Goal: Task Accomplishment & Management: Complete application form

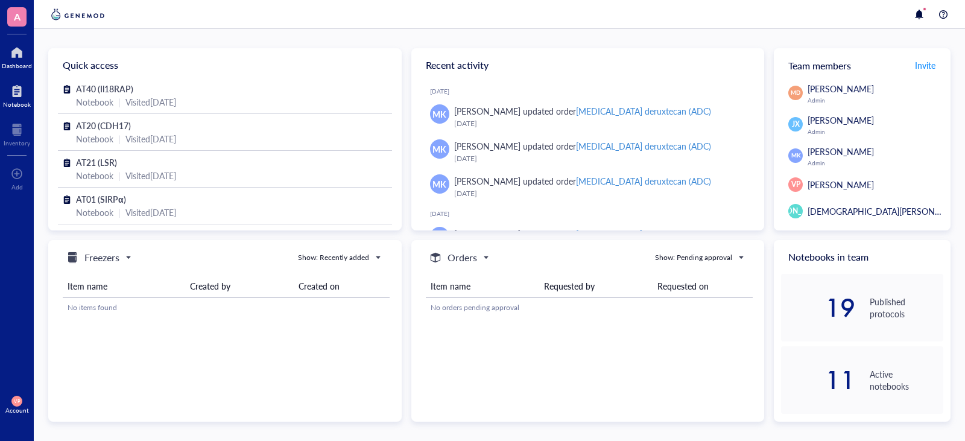
click at [18, 97] on div at bounding box center [17, 90] width 28 height 19
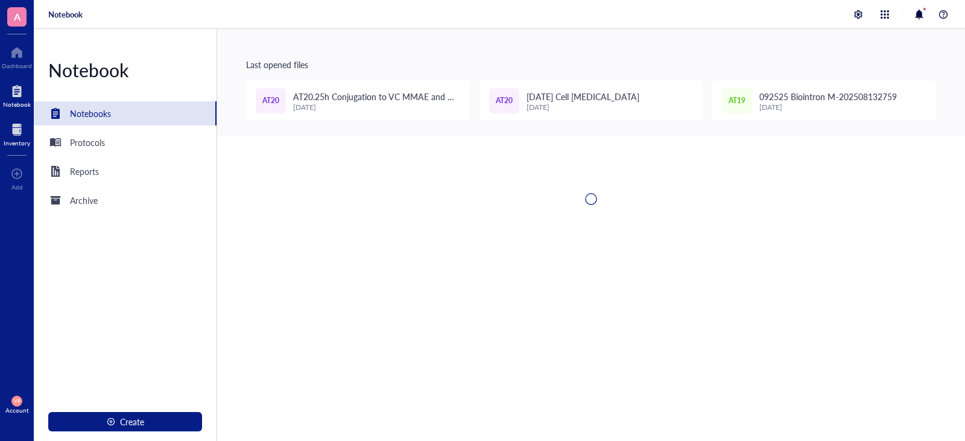
click at [14, 133] on div at bounding box center [17, 129] width 27 height 19
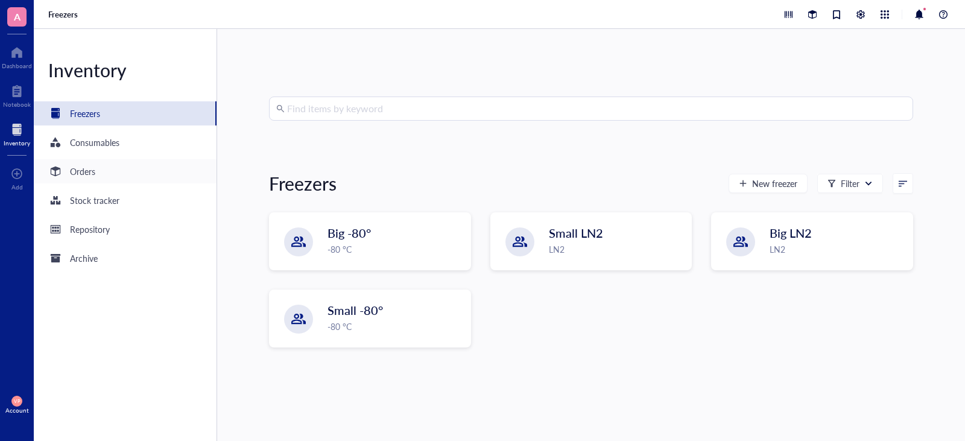
click at [90, 172] on div "Orders" at bounding box center [82, 171] width 25 height 13
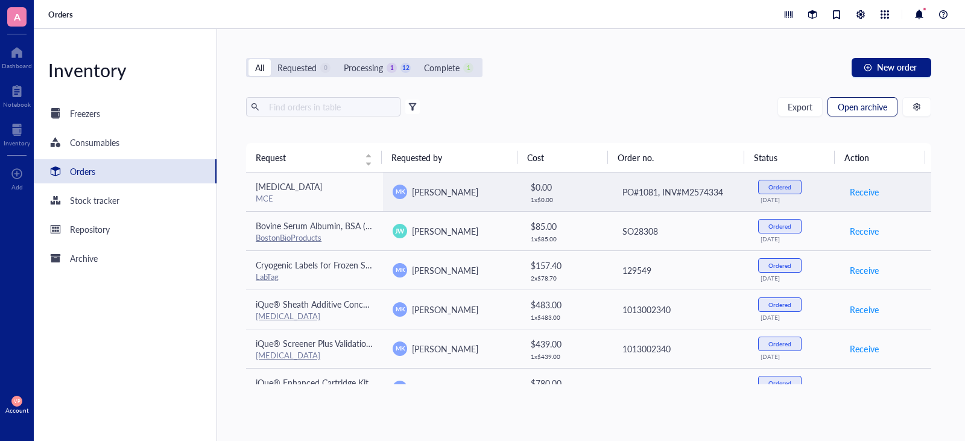
click at [869, 105] on span "Open archive" at bounding box center [861, 107] width 49 height 10
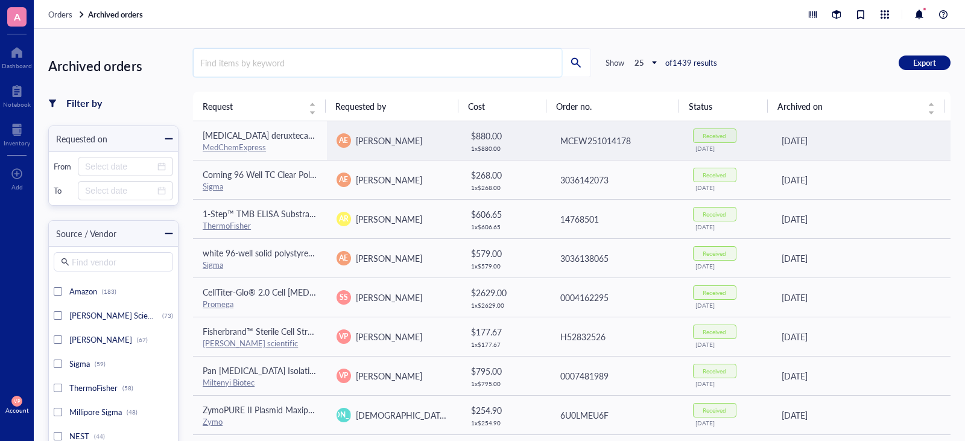
click at [243, 65] on input "search" at bounding box center [378, 63] width 368 height 28
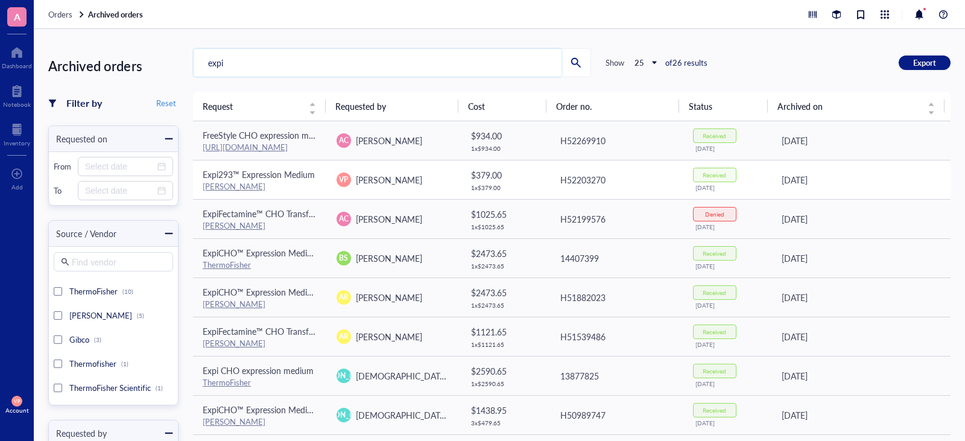
type input "expi"
click at [243, 176] on span "Expi293™ Expression Medium" at bounding box center [259, 174] width 112 height 12
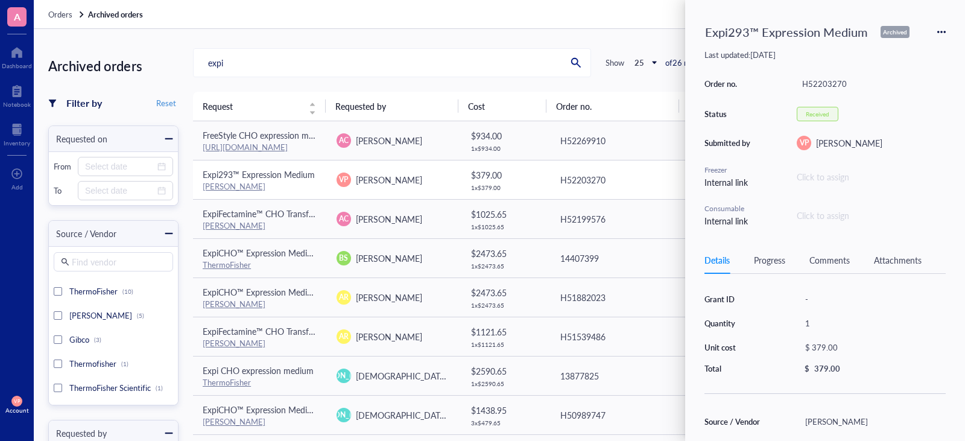
click at [209, 188] on link "[PERSON_NAME]" at bounding box center [234, 185] width 63 height 11
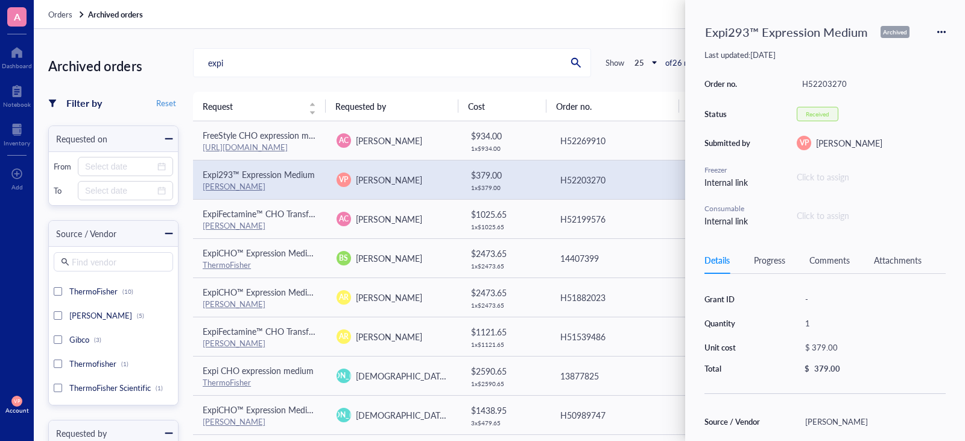
click at [937, 32] on icon at bounding box center [938, 32] width 2 height 2
click at [902, 51] on span "Request again" at bounding box center [898, 49] width 76 height 13
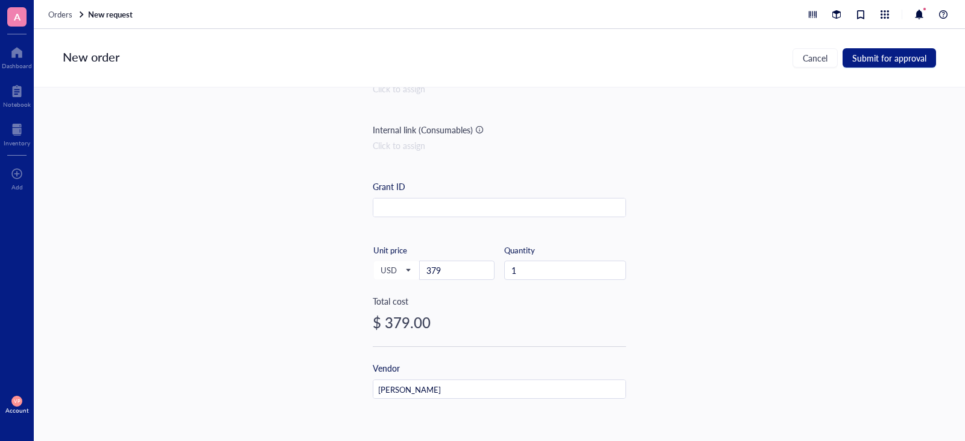
scroll to position [181, 0]
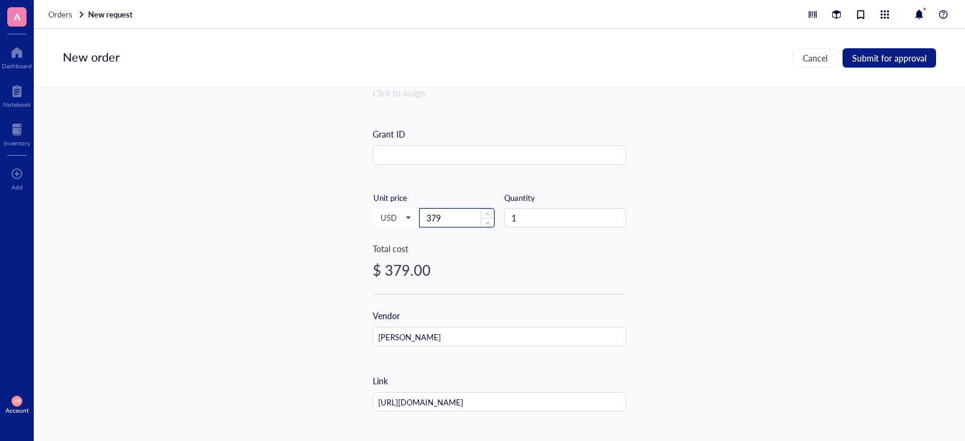
click at [448, 225] on input "379" at bounding box center [457, 218] width 74 height 18
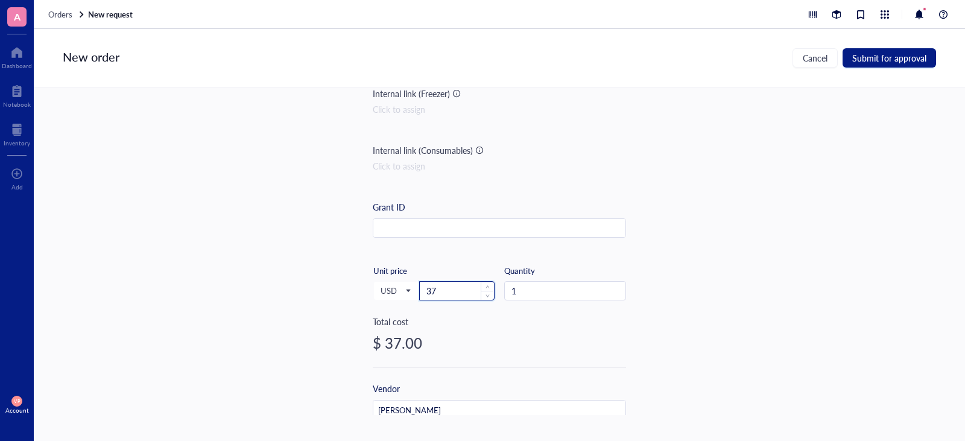
click at [452, 295] on input "37" at bounding box center [457, 291] width 74 height 18
click at [452, 295] on input "3" at bounding box center [457, 291] width 74 height 18
click at [449, 295] on input "34" at bounding box center [457, 291] width 74 height 18
click at [449, 295] on input "341" at bounding box center [457, 291] width 74 height 18
click at [449, 295] on input "341.6" at bounding box center [457, 291] width 74 height 18
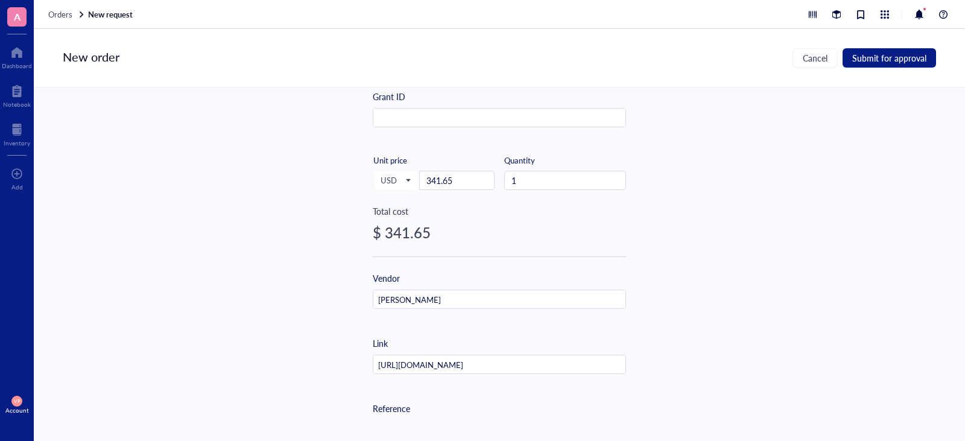
scroll to position [188, 0]
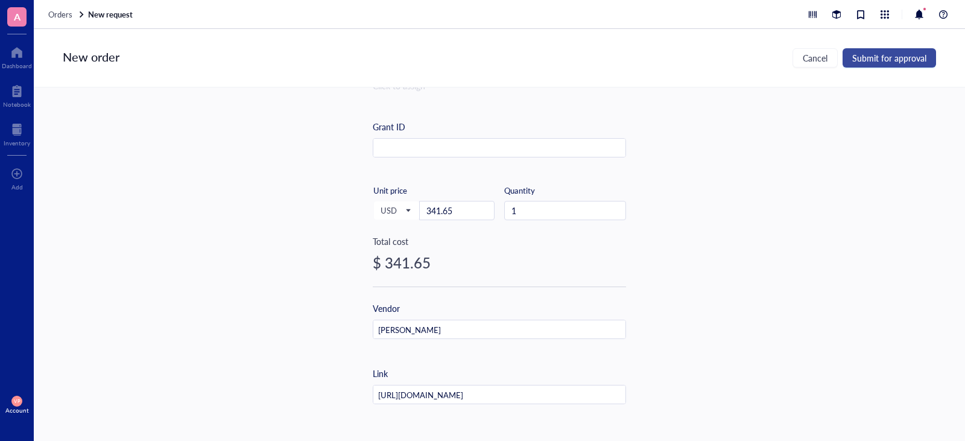
click at [884, 66] on button "Submit for approval" at bounding box center [888, 57] width 93 height 19
